Goal: Book appointment/travel/reservation

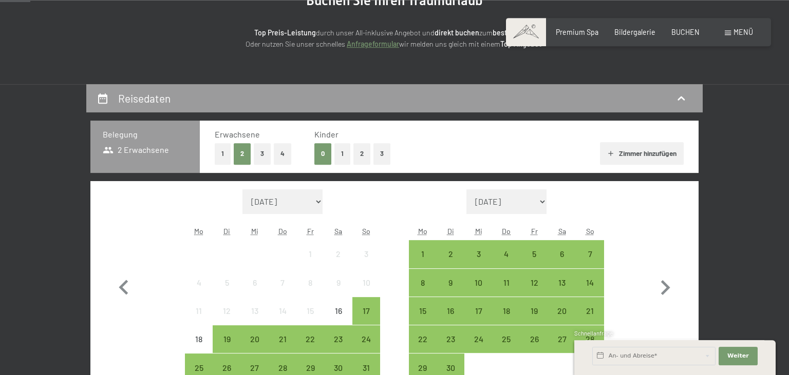
scroll to position [131, 0]
click at [225, 149] on button "1" at bounding box center [223, 153] width 16 height 21
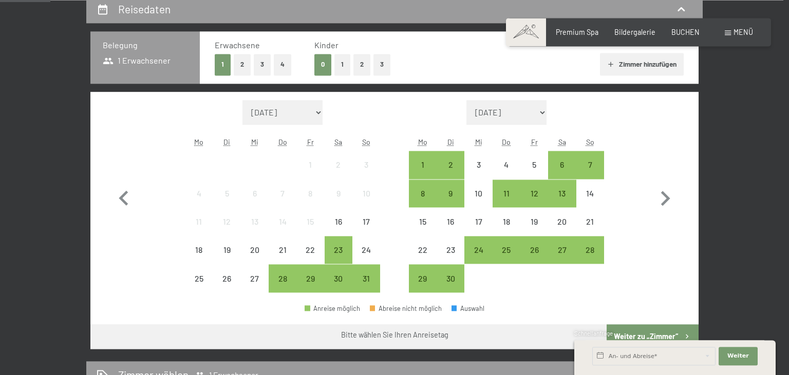
scroll to position [221, 0]
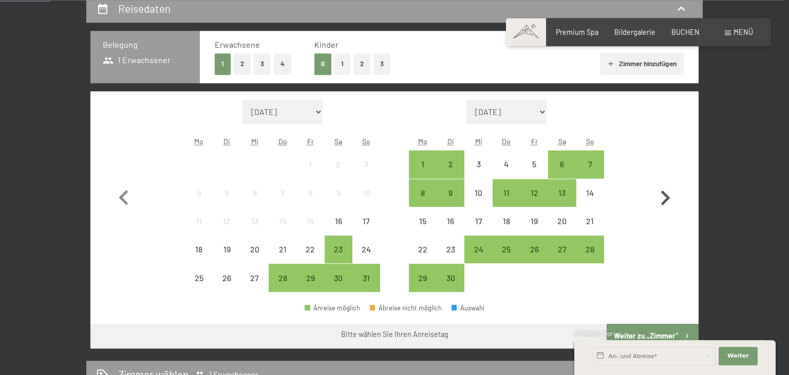
click at [668, 202] on icon "button" at bounding box center [665, 198] width 30 height 30
select select "[DATE]"
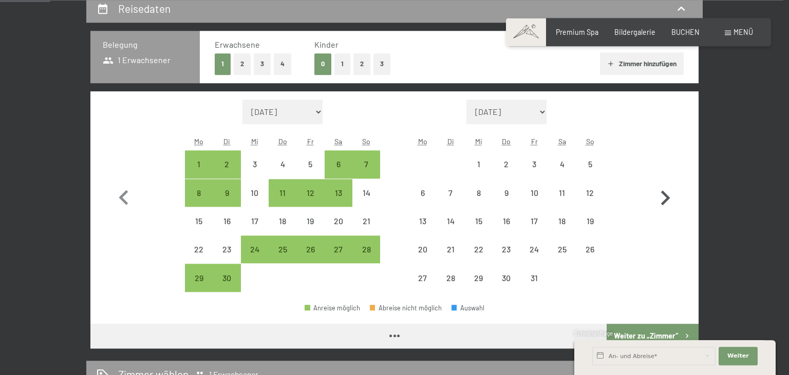
select select "[DATE]"
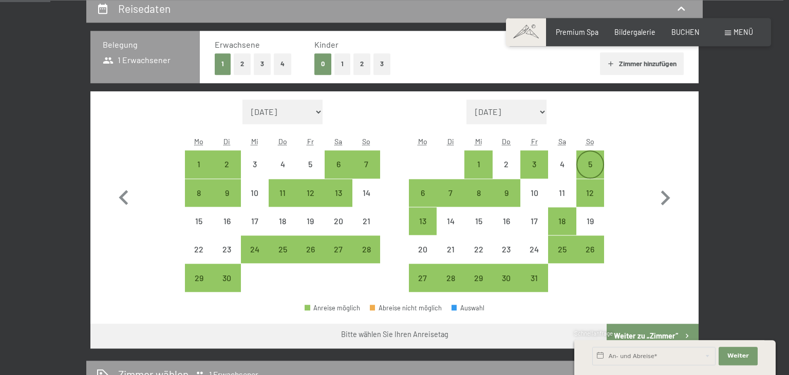
click at [595, 167] on div "5" at bounding box center [590, 173] width 26 height 26
select select "[DATE]"
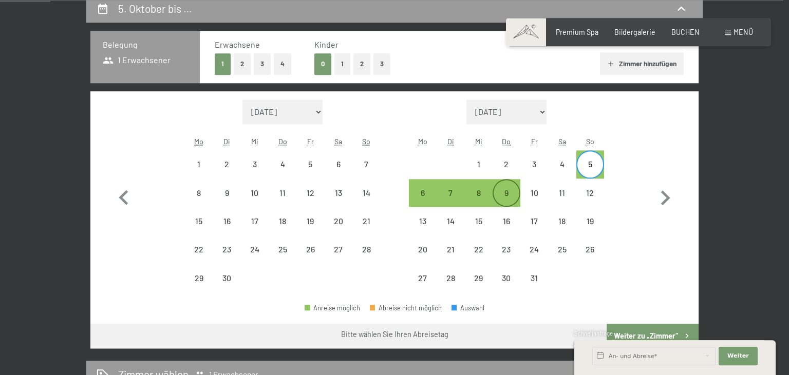
click at [501, 199] on div "9" at bounding box center [507, 202] width 26 height 26
select select "[DATE]"
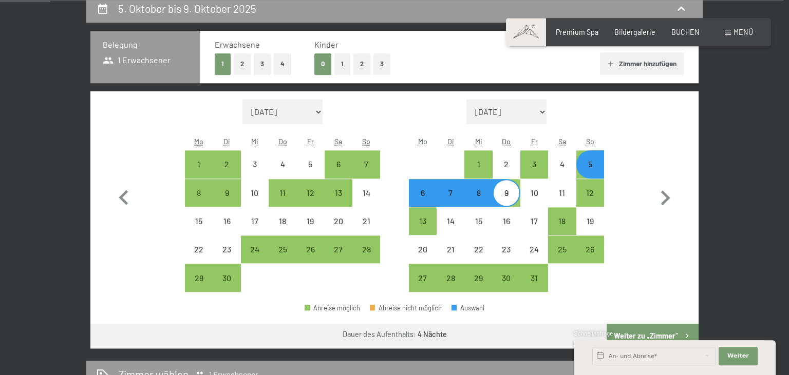
click at [642, 327] on button "Weiter zu „Zimmer“" at bounding box center [652, 336] width 92 height 25
select select "[DATE]"
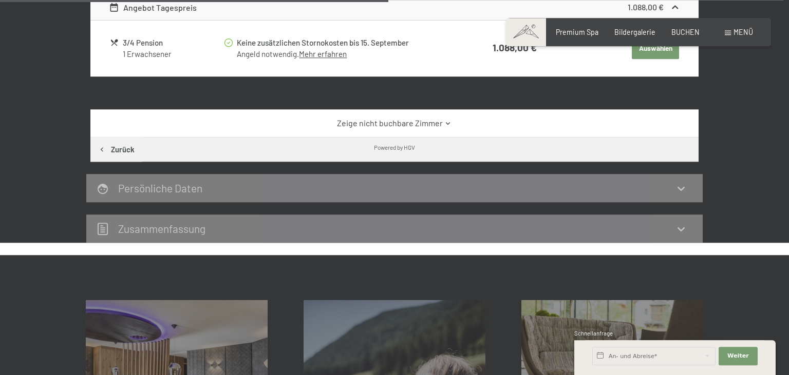
scroll to position [476, 0]
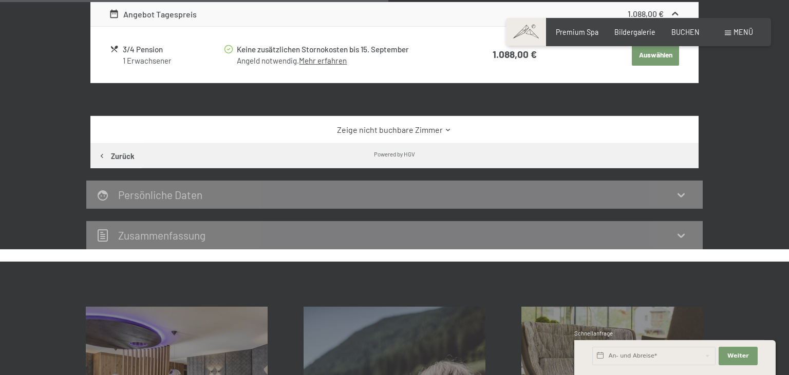
click at [395, 128] on link "Zeige nicht buchbare Zimmer" at bounding box center [395, 129] width 572 height 11
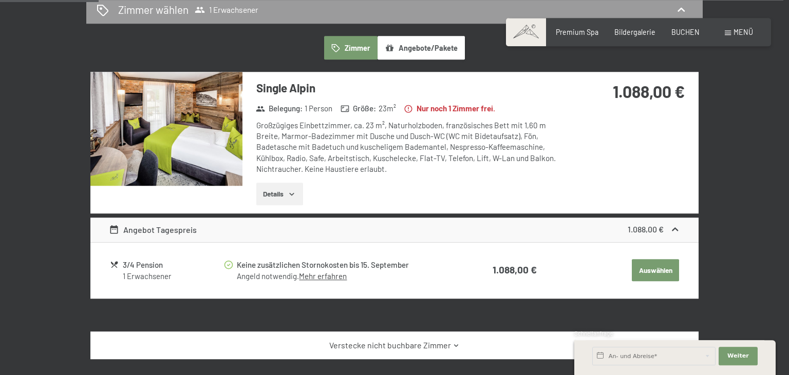
scroll to position [257, 0]
